Goal: Task Accomplishment & Management: Manage account settings

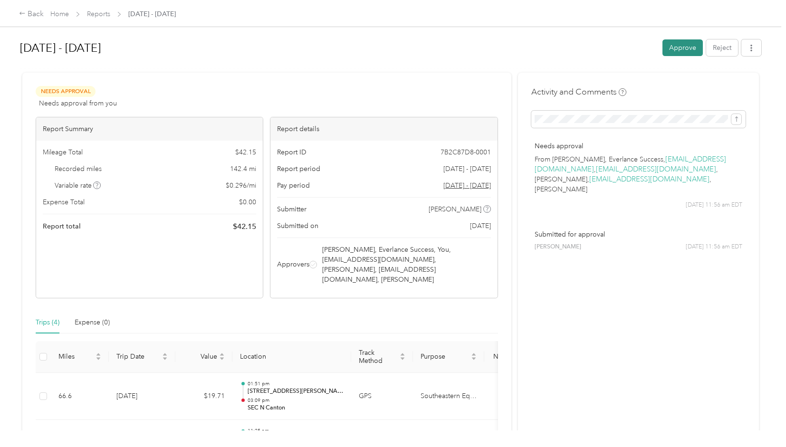
click at [676, 52] on button "Approve" at bounding box center [682, 47] width 40 height 17
